Goal: Check status: Check status

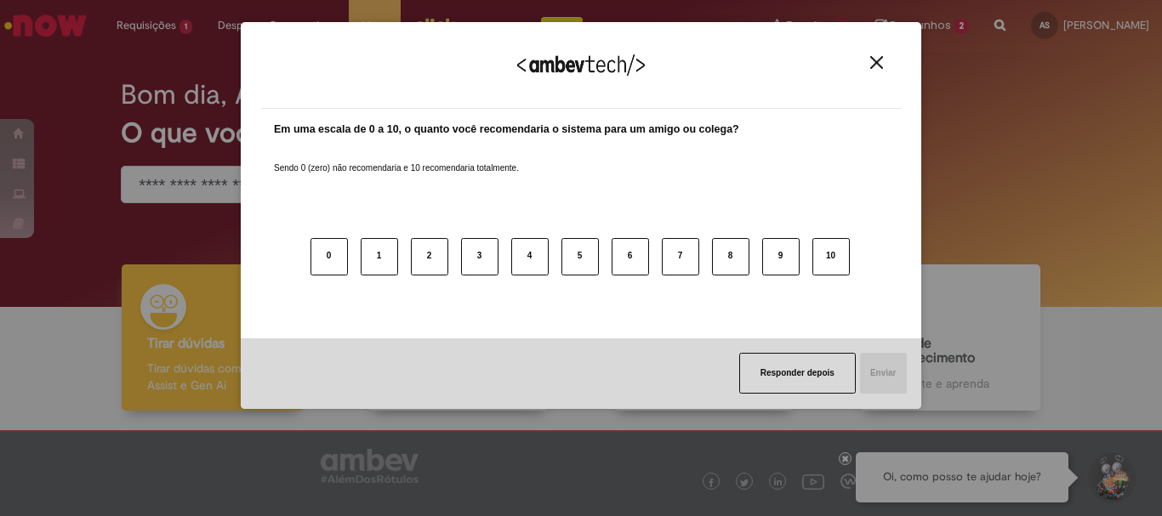
click at [876, 67] on img "Close" at bounding box center [876, 62] width 13 height 13
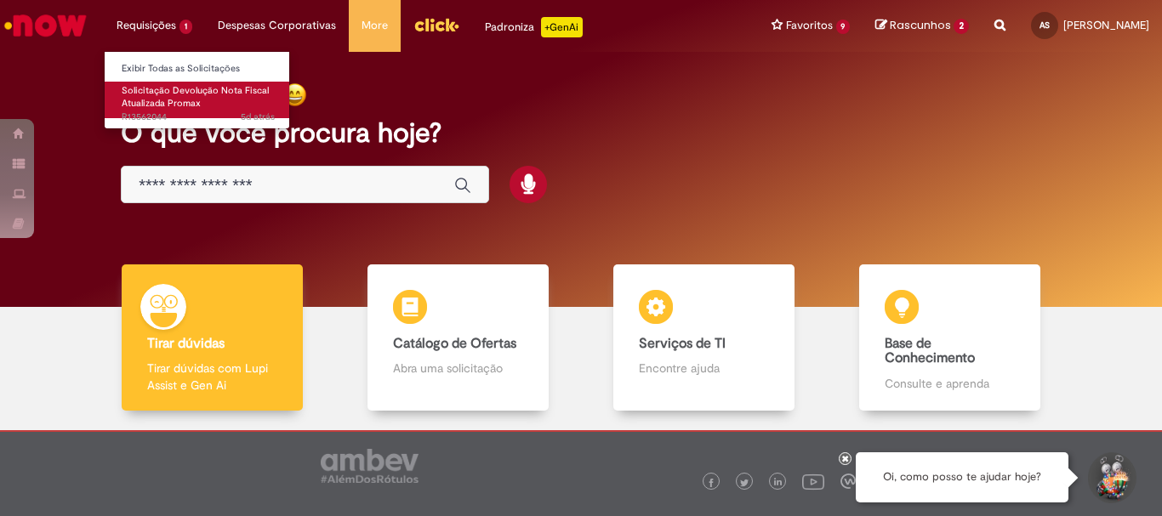
click at [150, 85] on span "Solicitação Devolução Nota Fiscal Atualizada Promax" at bounding box center [195, 97] width 147 height 26
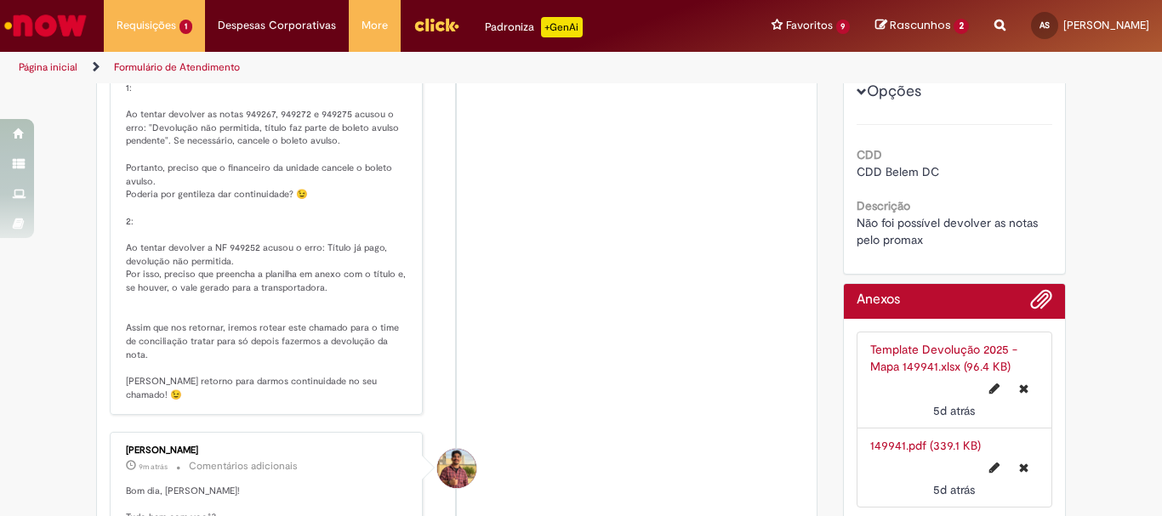
scroll to position [255, 0]
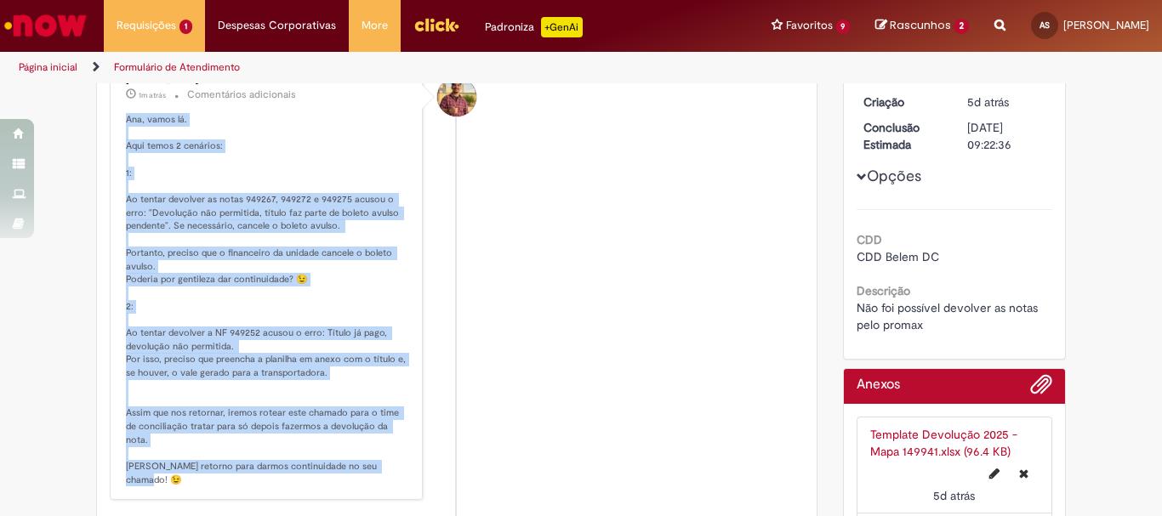
drag, startPoint x: 105, startPoint y: 123, endPoint x: 424, endPoint y: 461, distance: 464.5
click at [424, 461] on li "[PERSON_NAME] 1m atrás 1m atrás Comentários adicionais" at bounding box center [457, 281] width 694 height 440
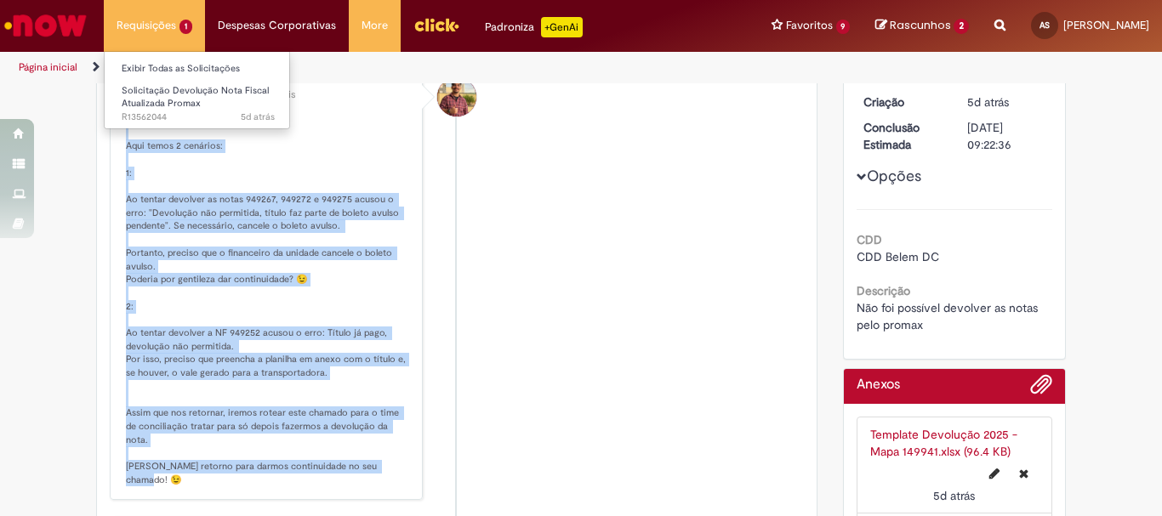
copy p "Ana, vamos lá. Aqui temos 2 cenários: 1: Ao tentar devolver as notas 949267, 94…"
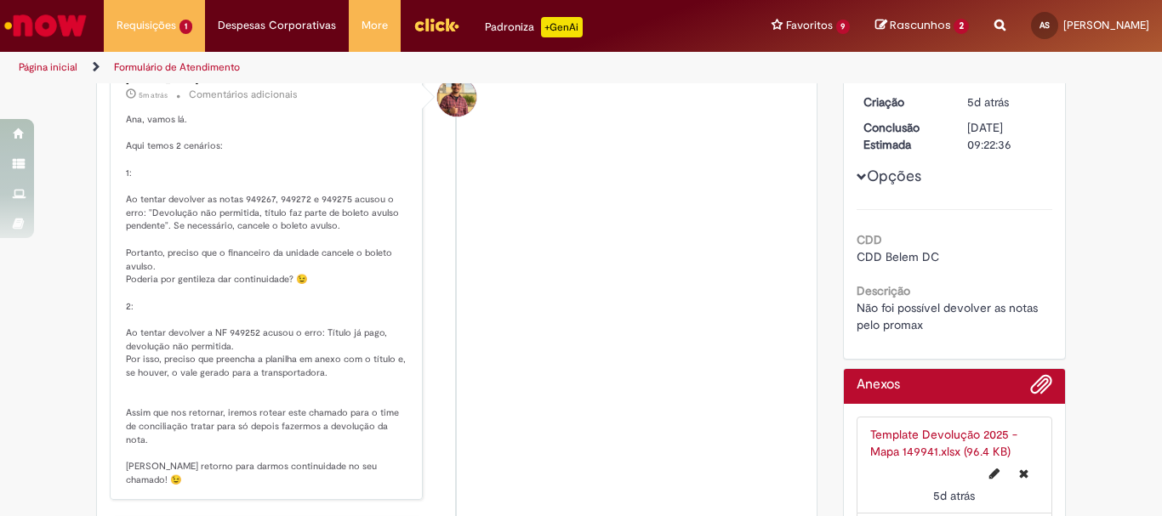
click at [602, 272] on li "[PERSON_NAME] 5m atrás 5 minutos atrás Comentários adicionais" at bounding box center [457, 281] width 694 height 440
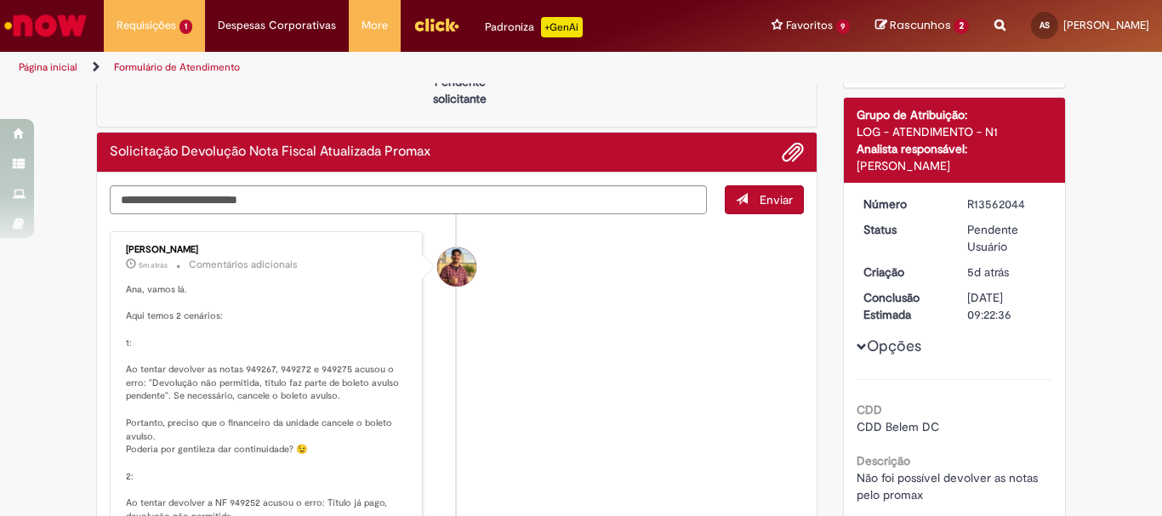
scroll to position [0, 0]
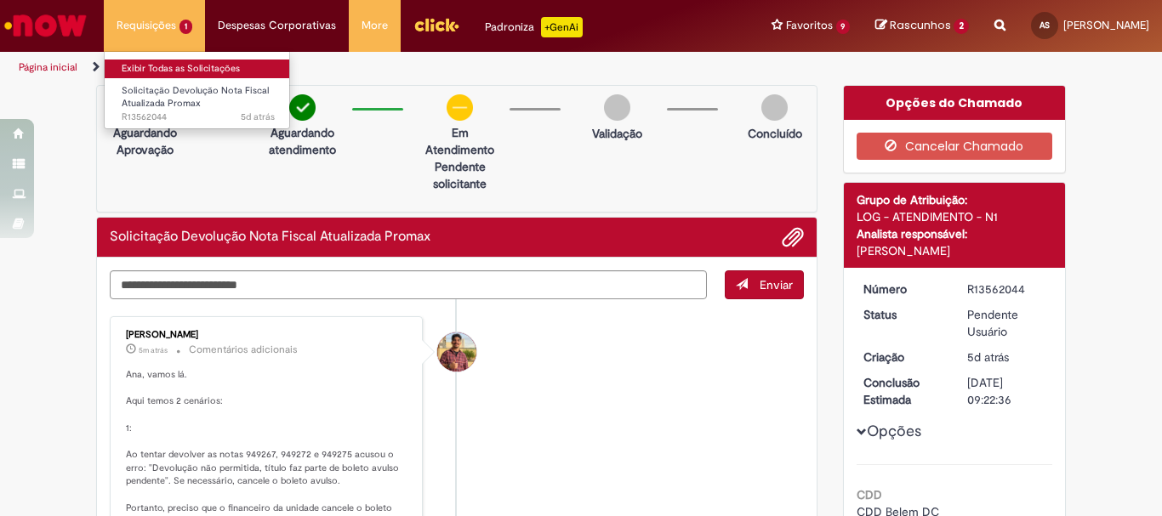
click at [167, 69] on link "Exibir Todas as Solicitações" at bounding box center [198, 69] width 187 height 19
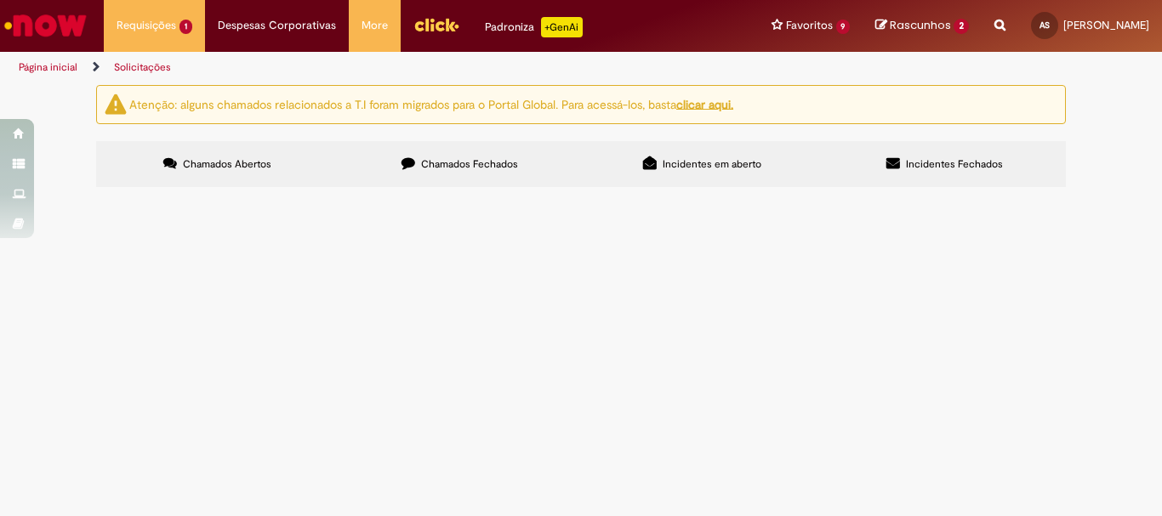
click at [474, 168] on span "Chamados Fechados" at bounding box center [469, 164] width 97 height 14
click at [0, 0] on span "Emissão de NF de shelf - F. [GEOGRAPHIC_DATA]" at bounding box center [0, 0] width 0 height 0
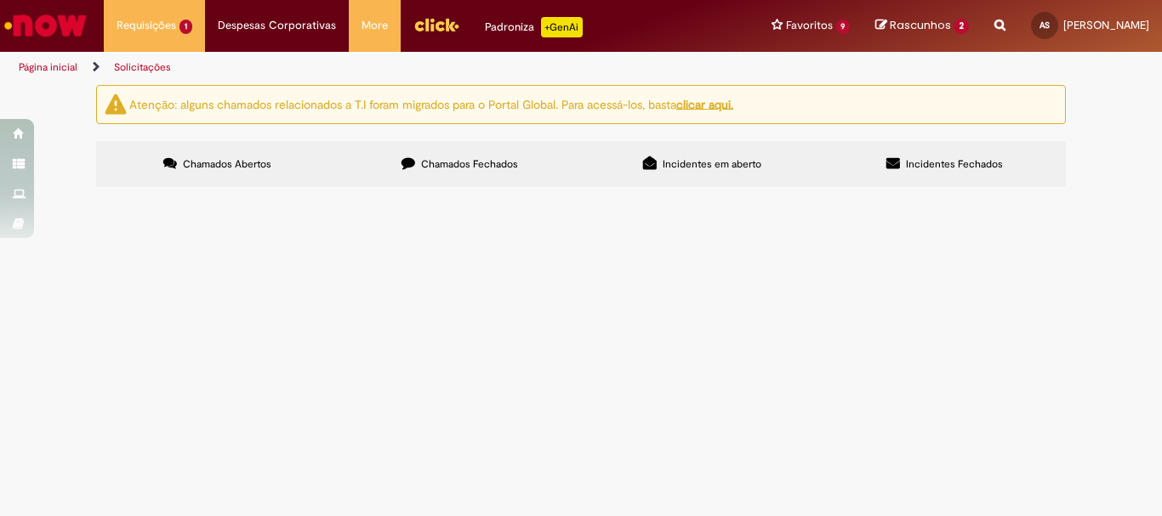
click at [0, 0] on span "Emissão de NF de shelf - F. [GEOGRAPHIC_DATA]" at bounding box center [0, 0] width 0 height 0
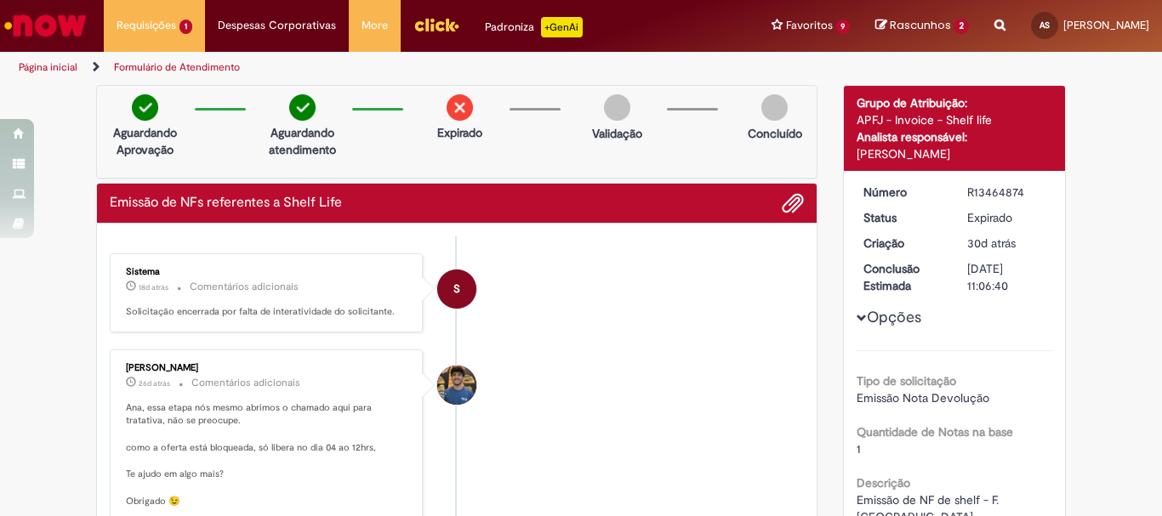
click at [975, 201] on div "Opções Tipo de solicitação Emissão Nota Devolução Quantidade de Notas na base 1…" at bounding box center [955, 355] width 196 height 342
click at [975, 192] on div "R13464874" at bounding box center [1006, 192] width 79 height 17
copy div "R13464874"
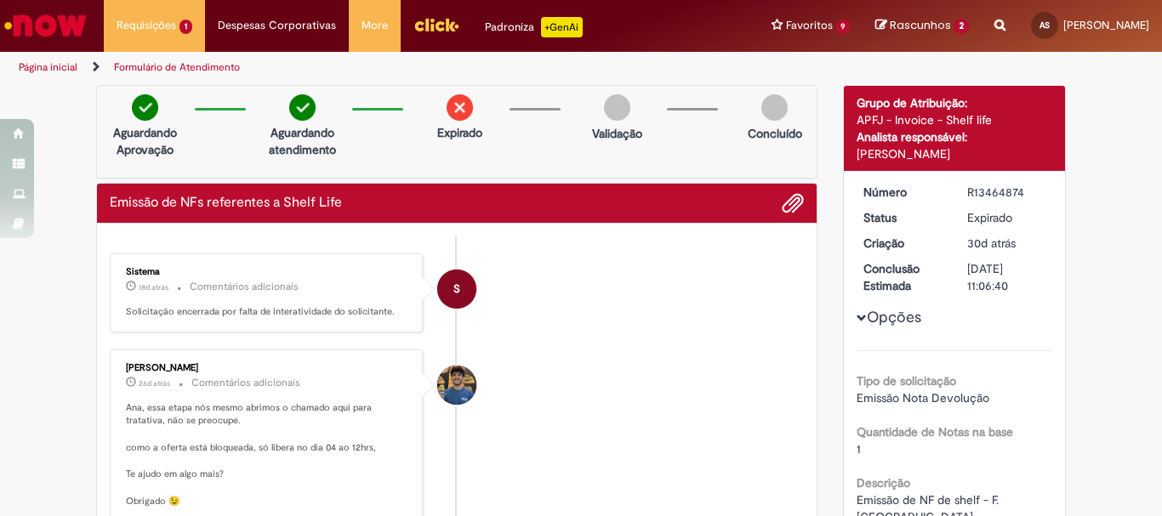
click at [975, 192] on div "R13464874" at bounding box center [1006, 192] width 79 height 17
